Goal: Task Accomplishment & Management: Manage account settings

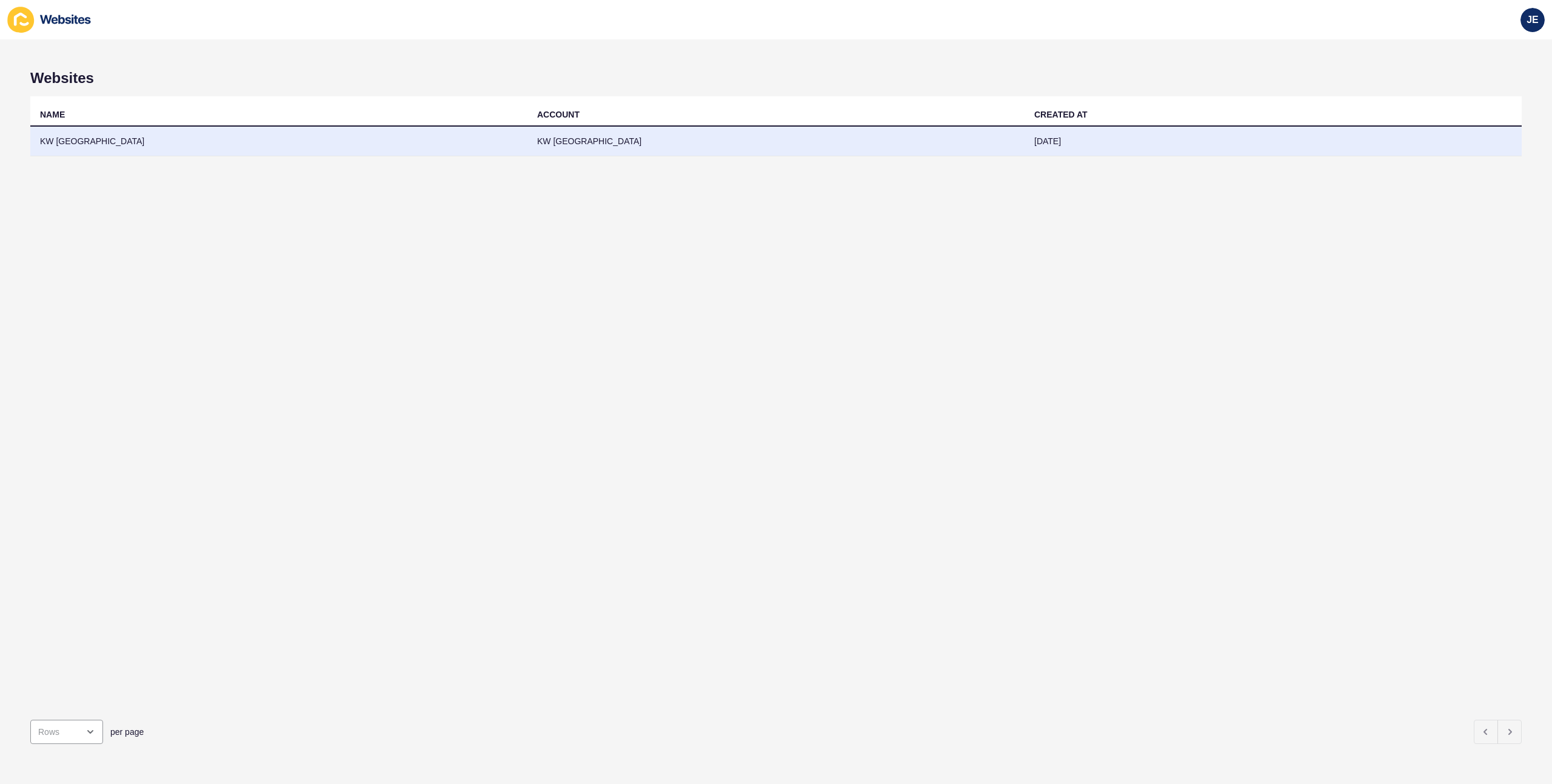
click at [203, 151] on td "KW [GEOGRAPHIC_DATA]" at bounding box center [279, 141] width 497 height 30
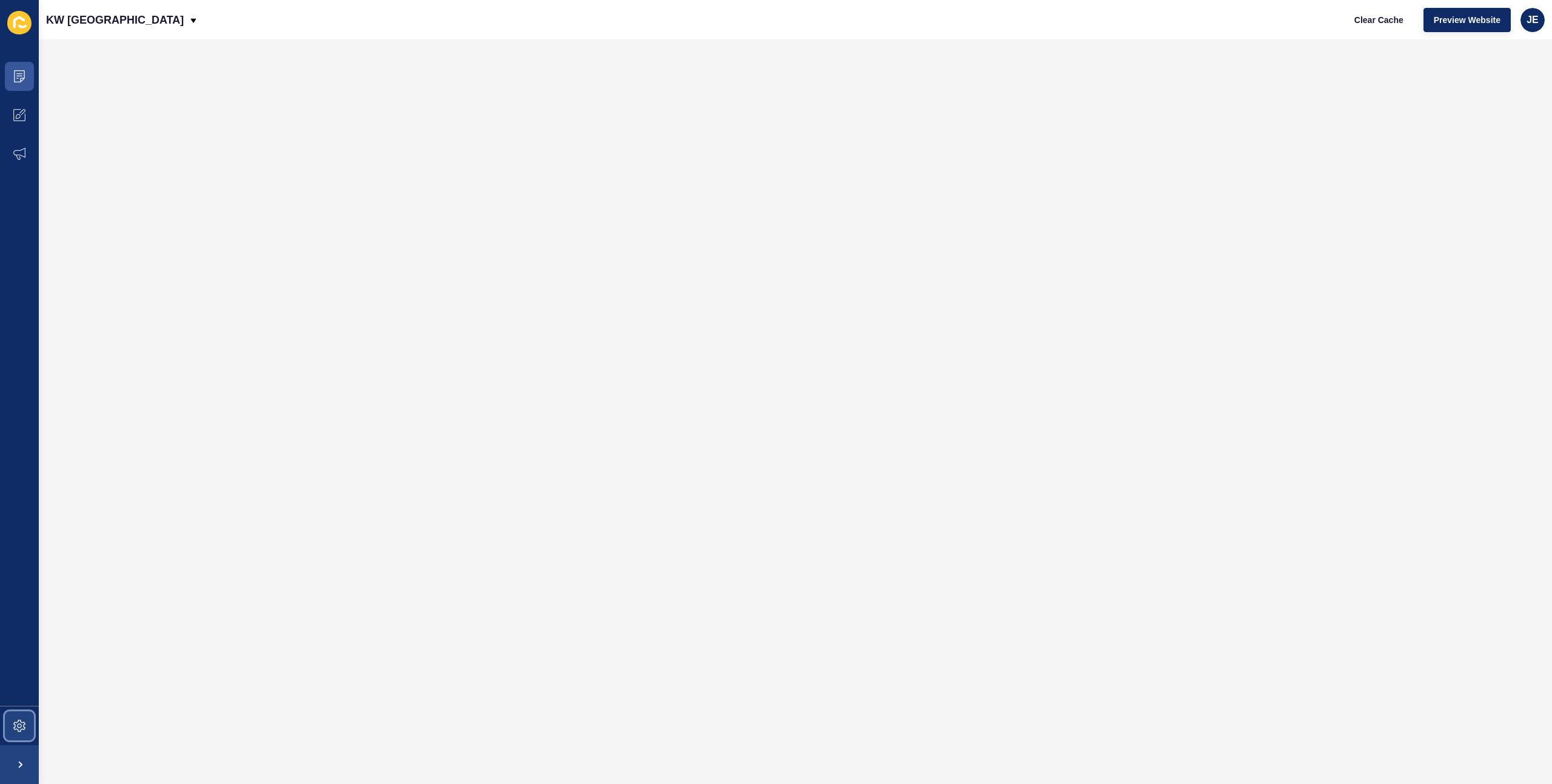
click at [15, 716] on span at bounding box center [19, 726] width 38 height 38
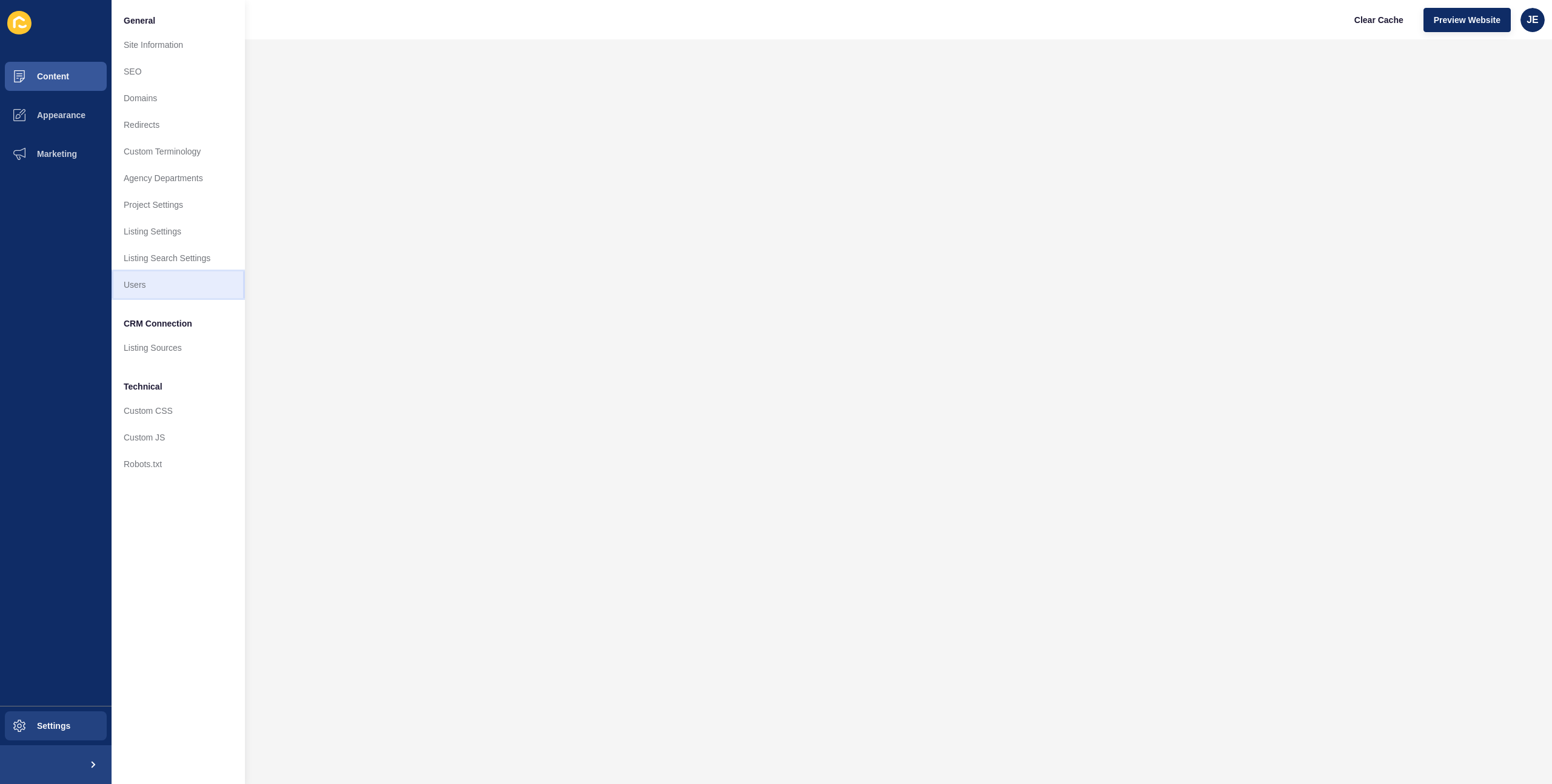
click at [152, 282] on link "Users" at bounding box center [178, 285] width 133 height 27
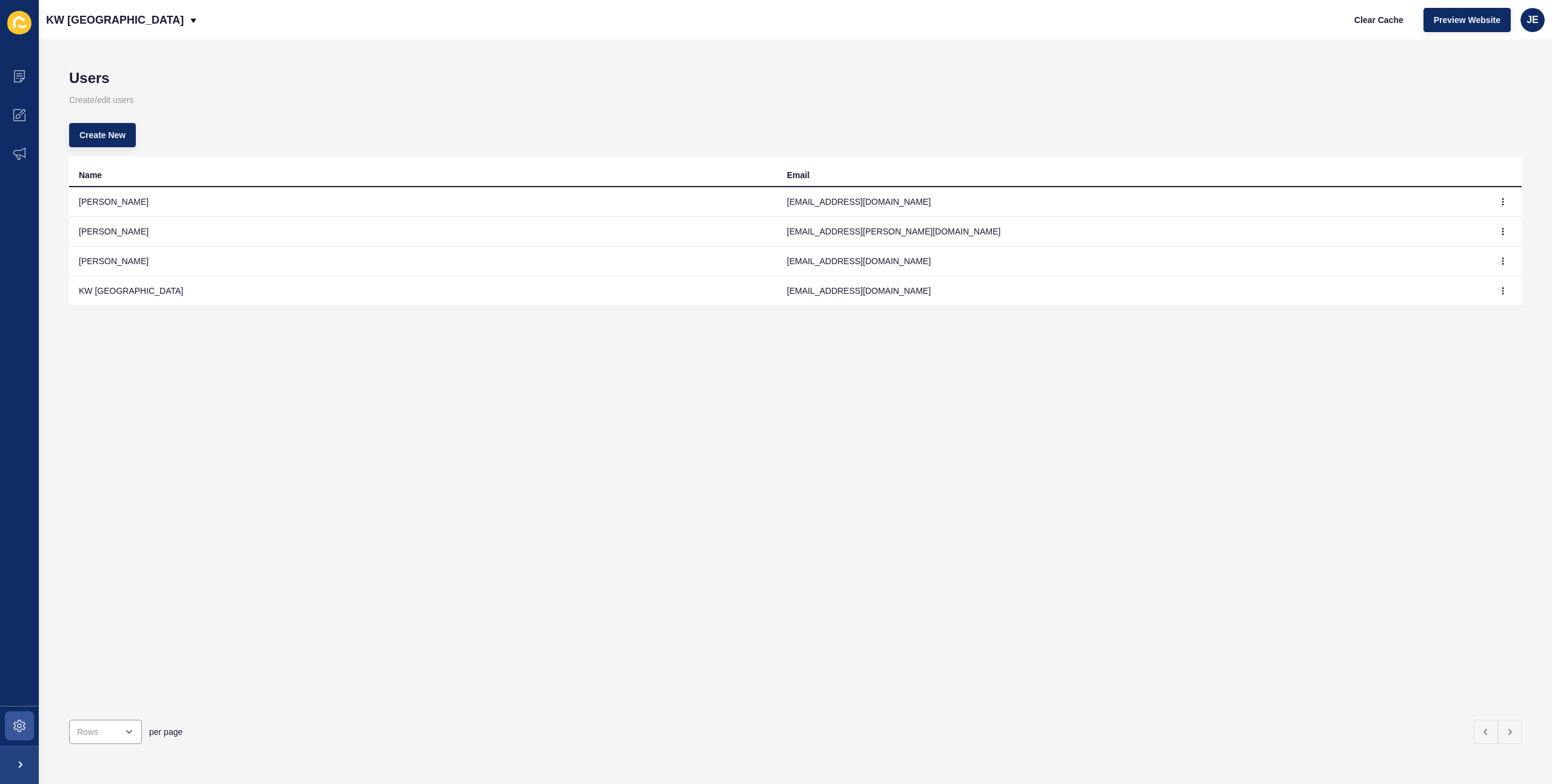
click at [123, 259] on td "[PERSON_NAME]" at bounding box center [423, 261] width 708 height 30
click at [1499, 257] on icon "button" at bounding box center [1503, 261] width 8 height 8
click at [1475, 274] on link "Edit" at bounding box center [1461, 286] width 84 height 27
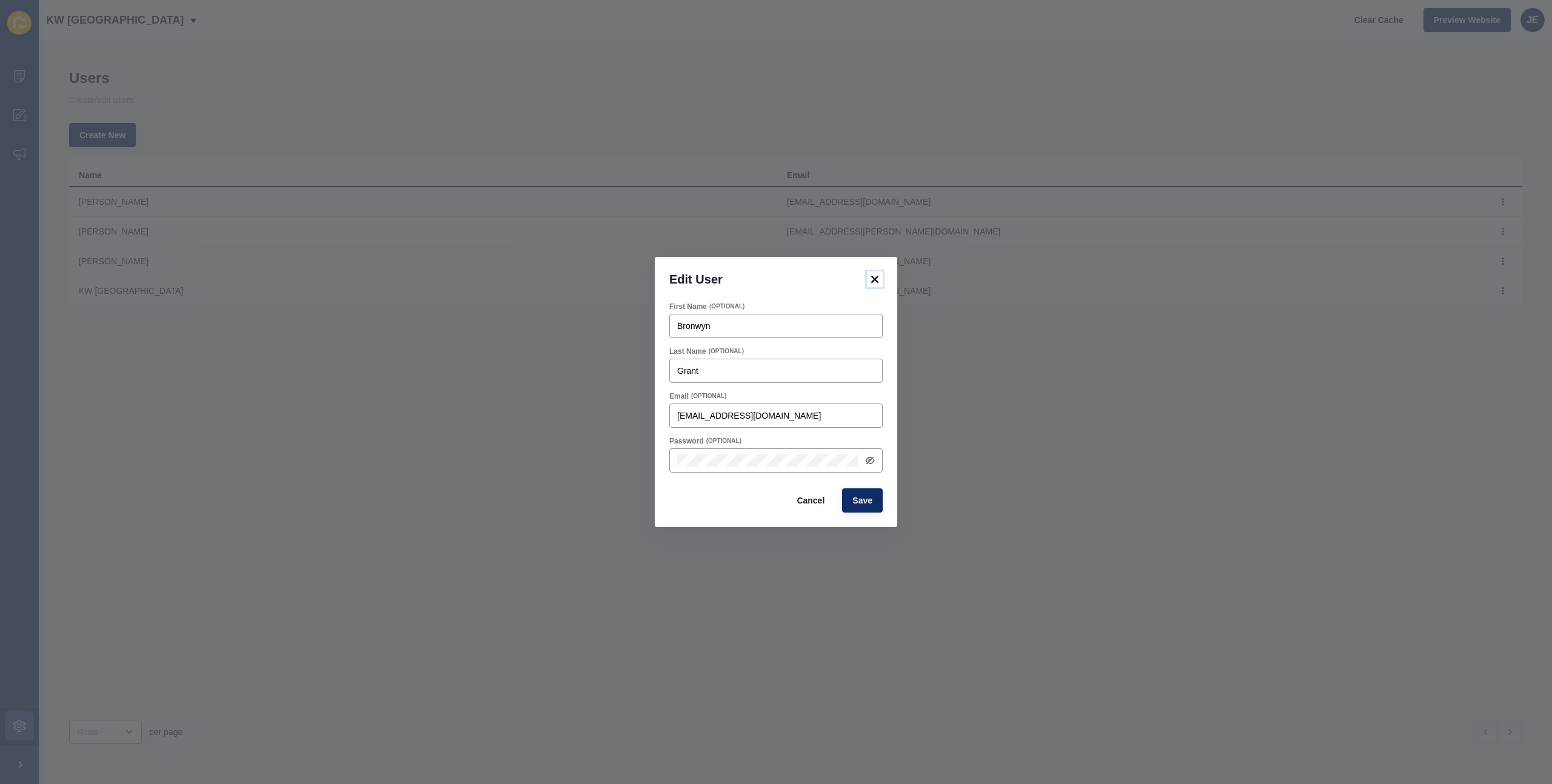
click at [873, 273] on icon at bounding box center [874, 279] width 14 height 14
